Goal: Consume media (video, audio): Consume media (video, audio)

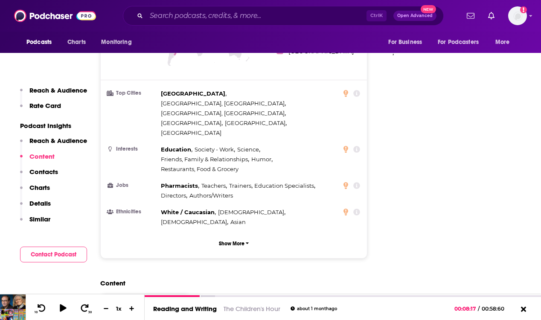
scroll to position [597, 0]
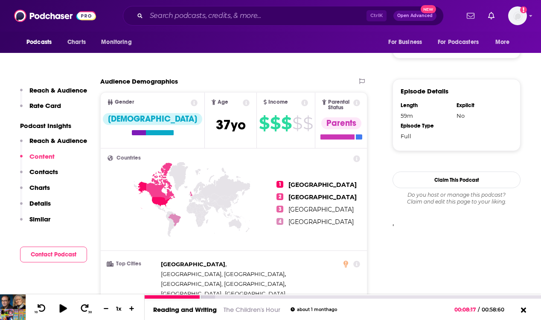
click at [63, 311] on icon at bounding box center [63, 308] width 11 height 9
click at [206, 296] on div at bounding box center [180, 296] width 70 height 3
click at [207, 296] on div at bounding box center [180, 296] width 70 height 3
click at [214, 296] on div at bounding box center [180, 296] width 70 height 3
click at [242, 296] on div "00:12:50" at bounding box center [343, 296] width 396 height 3
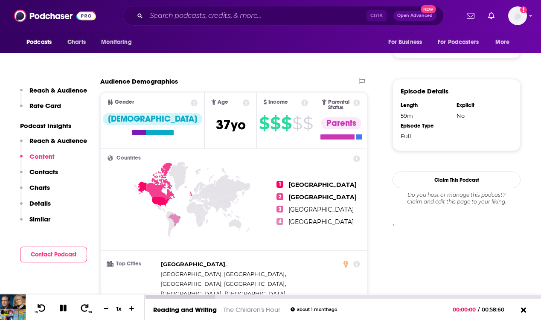
drag, startPoint x: 381, startPoint y: 304, endPoint x: 422, endPoint y: 308, distance: 40.7
click at [383, 304] on div "Reading and Writing The Children's Hour about [DATE] 00:00:00 / 00:58:60" at bounding box center [343, 308] width 396 height 21
click at [82, 308] on icon at bounding box center [84, 308] width 11 height 9
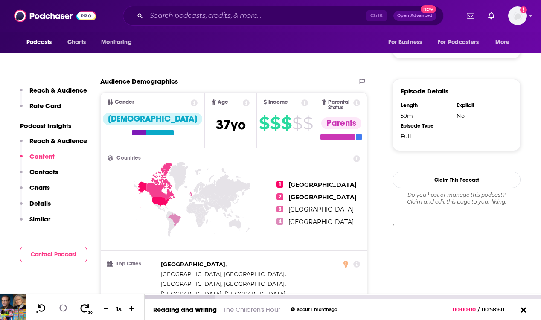
click at [82, 308] on icon at bounding box center [84, 308] width 11 height 9
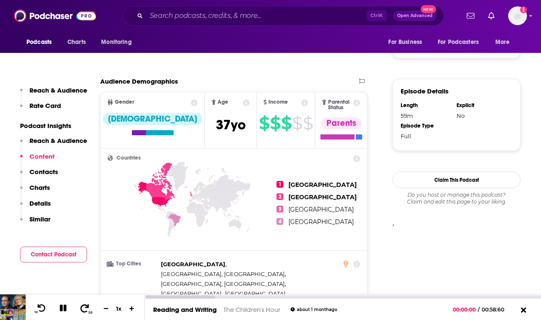
click at [82, 308] on icon at bounding box center [84, 308] width 11 height 9
click at [65, 308] on icon at bounding box center [63, 307] width 7 height 7
